Goal: Task Accomplishment & Management: Use online tool/utility

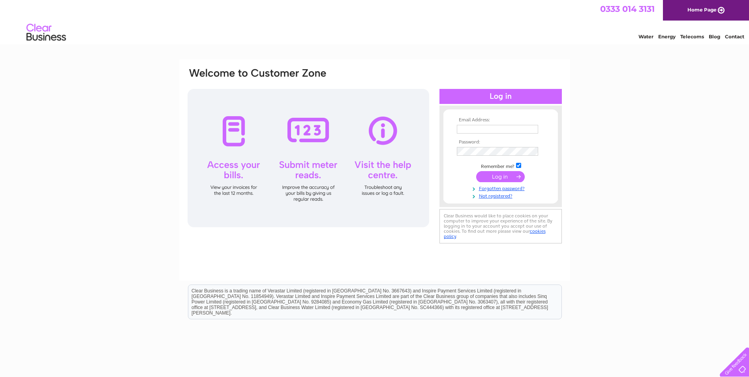
type input "[EMAIL_ADDRESS][DOMAIN_NAME]"
click at [310, 133] on div at bounding box center [309, 158] width 242 height 138
click at [308, 172] on div at bounding box center [309, 158] width 242 height 138
click at [506, 176] on input "submit" at bounding box center [500, 176] width 49 height 11
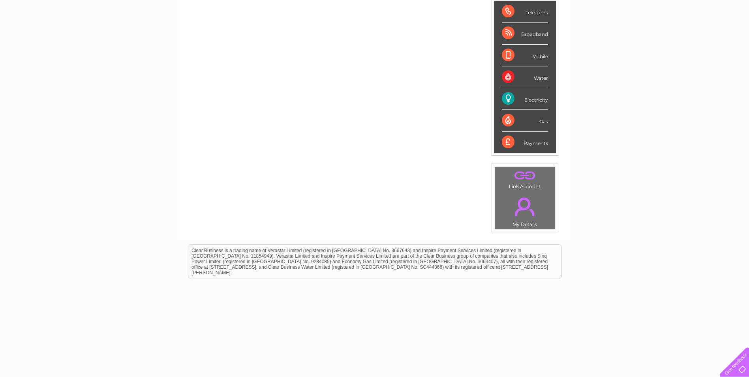
scroll to position [132, 0]
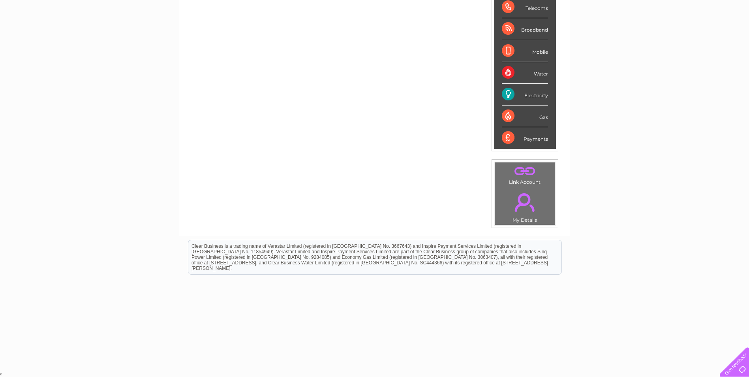
click at [508, 92] on div "Electricity" at bounding box center [525, 95] width 46 height 22
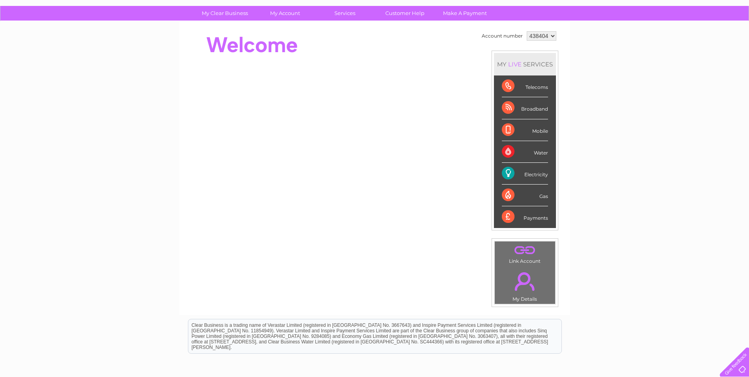
scroll to position [0, 0]
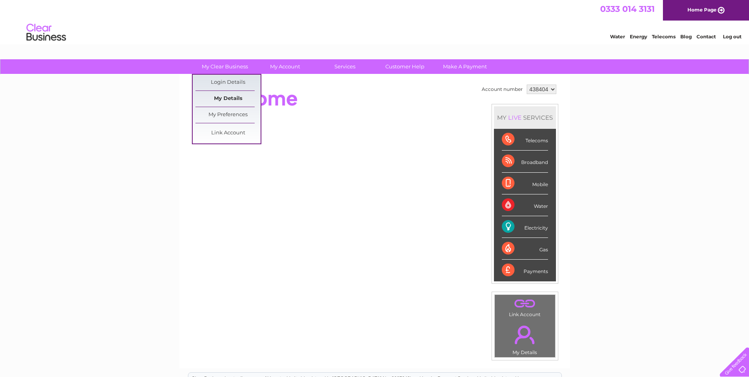
click at [228, 96] on link "My Details" at bounding box center [228, 99] width 65 height 16
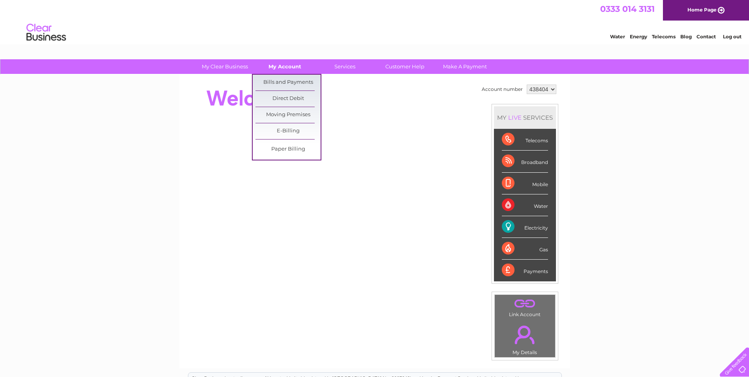
click at [291, 65] on link "My Account" at bounding box center [284, 66] width 65 height 15
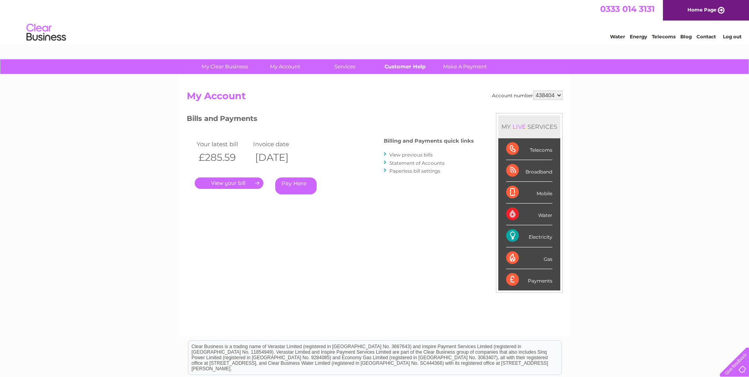
click at [415, 68] on link "Customer Help" at bounding box center [405, 66] width 65 height 15
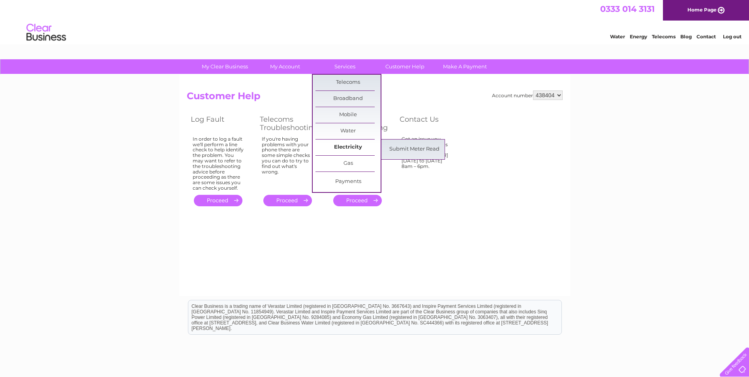
click at [342, 145] on link "Electricity" at bounding box center [348, 147] width 65 height 16
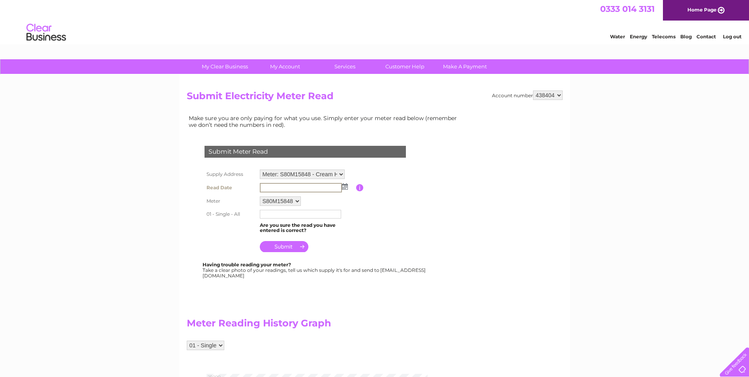
click at [271, 188] on input "text" at bounding box center [301, 187] width 82 height 9
click at [454, 202] on div "Make sure you are only paying for what you use. Simply enter your meter read be…" at bounding box center [325, 328] width 277 height 431
click at [345, 184] on img at bounding box center [344, 186] width 6 height 6
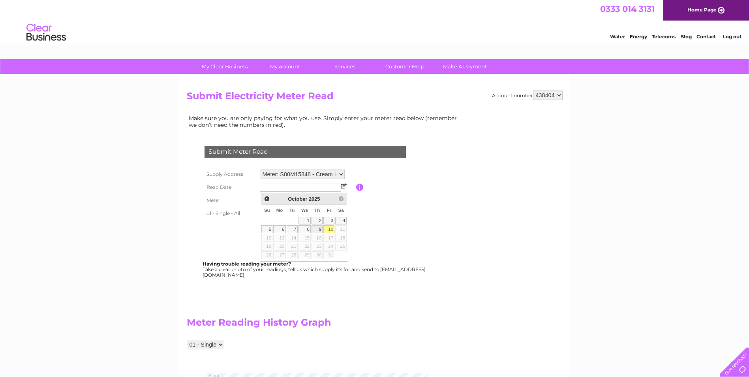
click at [320, 230] on link "9" at bounding box center [317, 229] width 11 height 8
type input "2025/10/09"
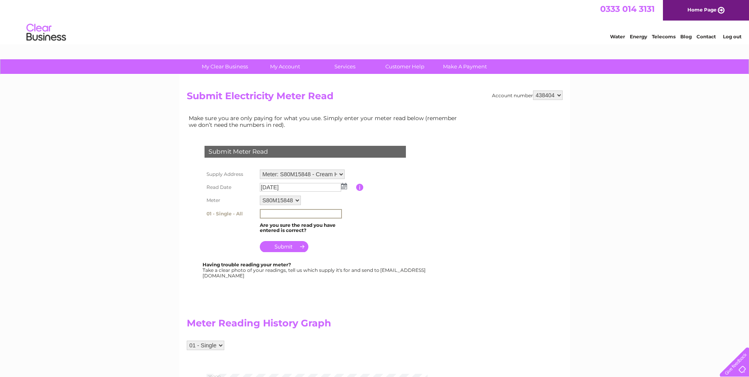
click at [271, 213] on input "text" at bounding box center [301, 213] width 82 height 9
type input "21851"
click at [282, 246] on input "submit" at bounding box center [284, 245] width 49 height 11
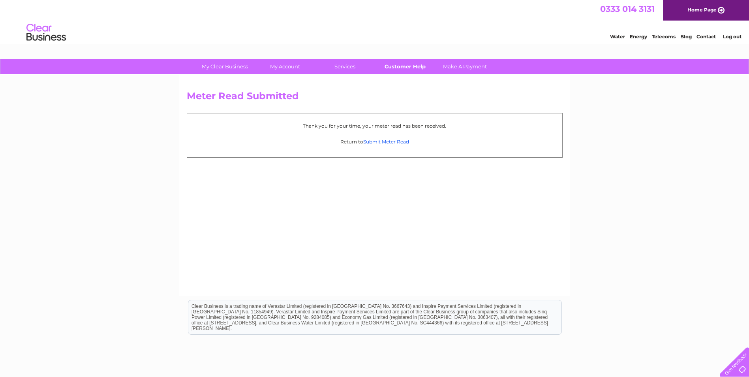
click at [409, 65] on link "Customer Help" at bounding box center [405, 66] width 65 height 15
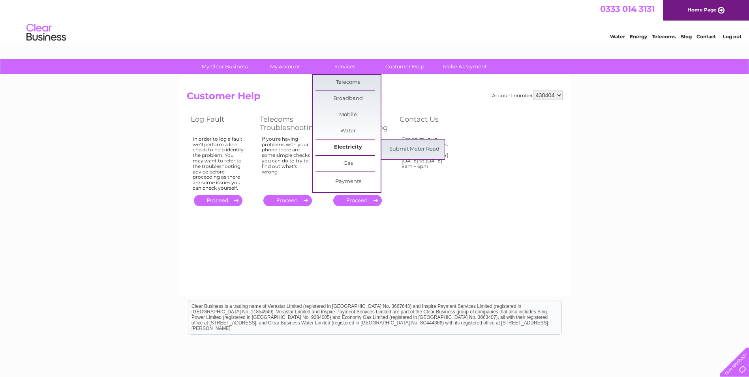
click at [356, 145] on link "Electricity" at bounding box center [348, 147] width 65 height 16
click at [397, 149] on link "Submit Meter Read" at bounding box center [414, 149] width 65 height 16
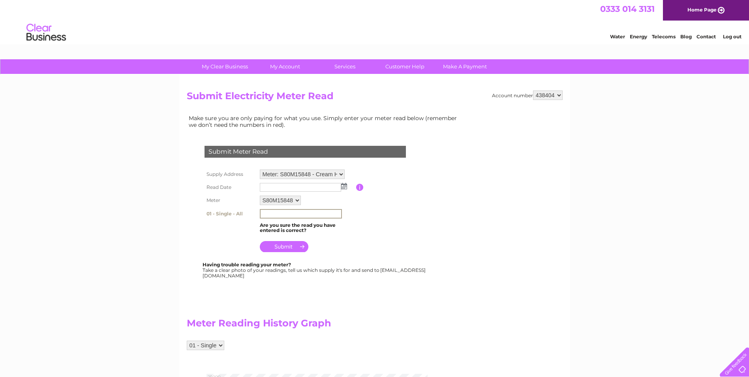
click at [284, 214] on input "text" at bounding box center [301, 213] width 82 height 9
click at [434, 322] on h2 "Meter Reading History Graph" at bounding box center [325, 324] width 277 height 15
